Goal: Information Seeking & Learning: Check status

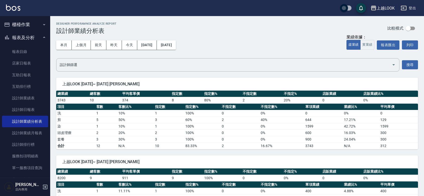
scroll to position [116, 0]
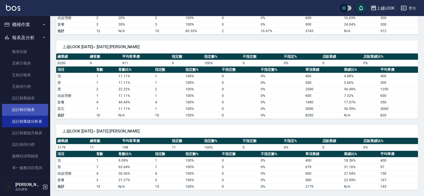
click at [35, 109] on link "設計師日報表" at bounding box center [25, 110] width 46 height 12
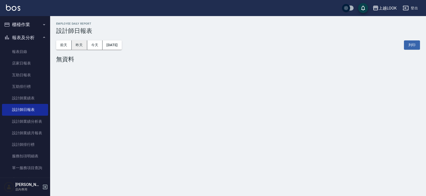
click at [80, 43] on button "昨天" at bounding box center [80, 44] width 16 height 9
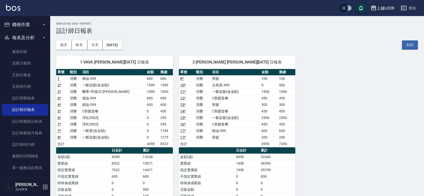
click at [384, 4] on button "上越LOOK" at bounding box center [382, 8] width 28 height 10
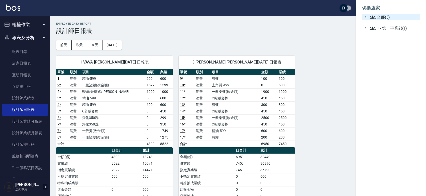
click at [388, 18] on span "全部(3)" at bounding box center [394, 17] width 48 height 6
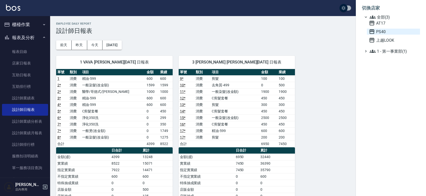
click at [389, 34] on span "PS40" at bounding box center [393, 32] width 49 height 6
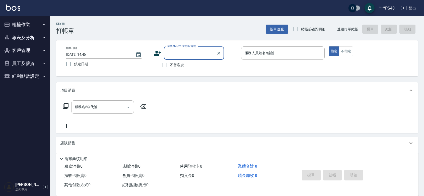
click at [37, 36] on button "報表及分析" at bounding box center [25, 37] width 46 height 13
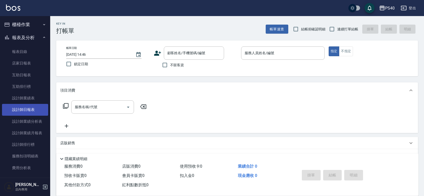
click at [29, 108] on link "設計師日報表" at bounding box center [25, 110] width 46 height 12
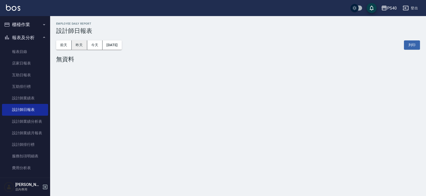
click at [81, 46] on button "昨天" at bounding box center [80, 44] width 16 height 9
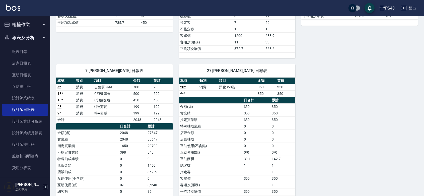
scroll to position [219, 0]
